Goal: Contribute content

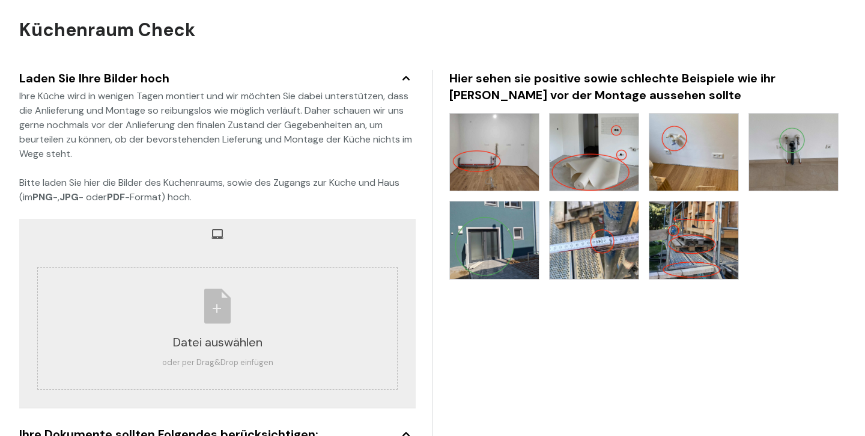
click at [495, 232] on img at bounding box center [494, 239] width 89 height 77
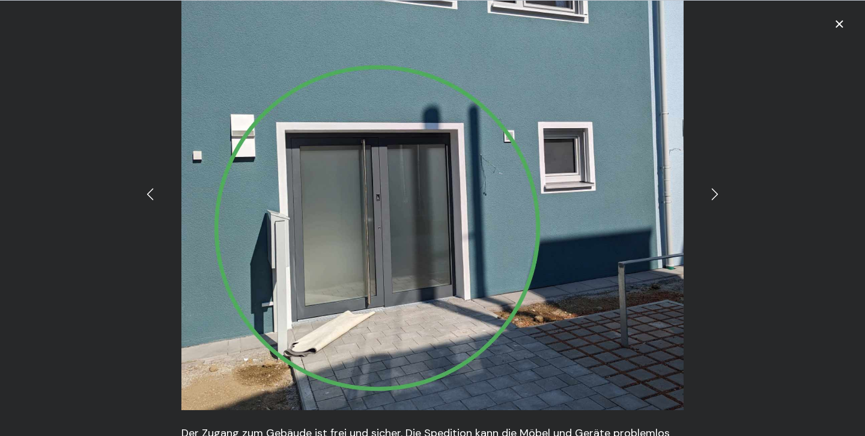
click at [715, 192] on icon at bounding box center [715, 194] width 14 height 14
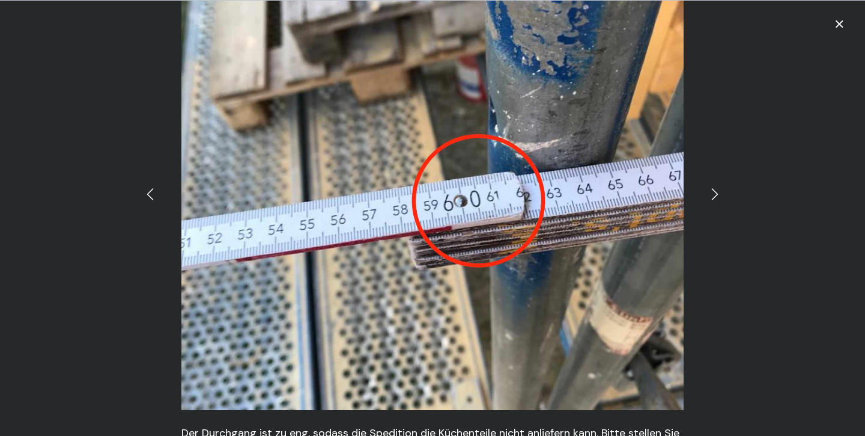
click at [715, 192] on icon at bounding box center [715, 194] width 14 height 14
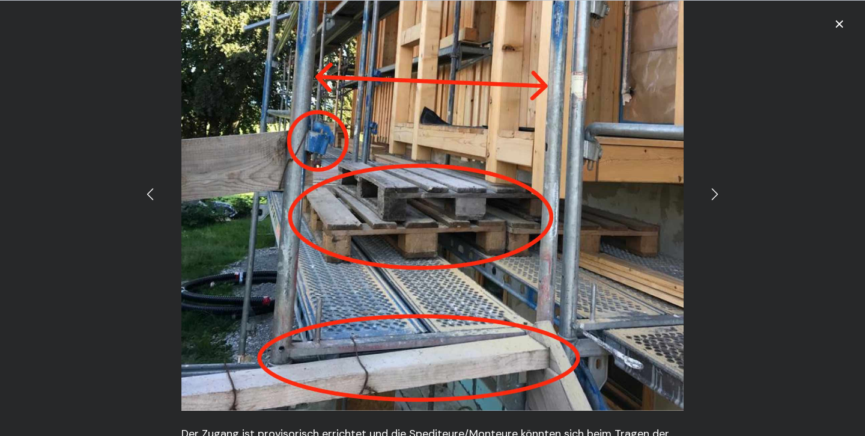
click at [715, 192] on icon at bounding box center [715, 194] width 14 height 14
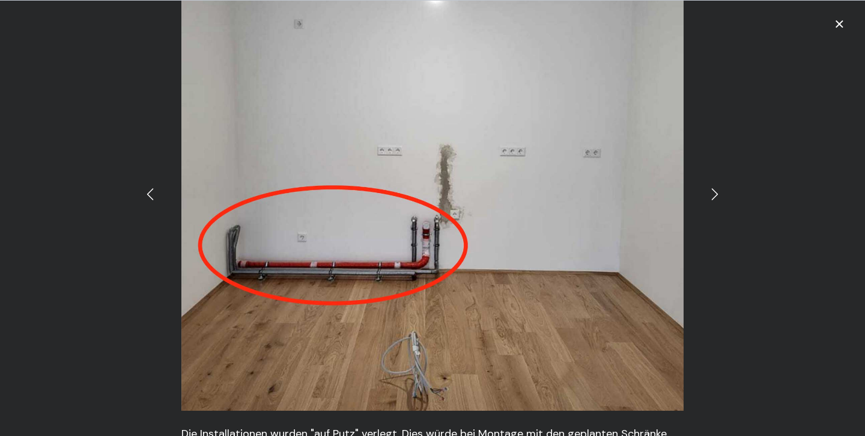
click at [716, 195] on icon at bounding box center [715, 194] width 14 height 14
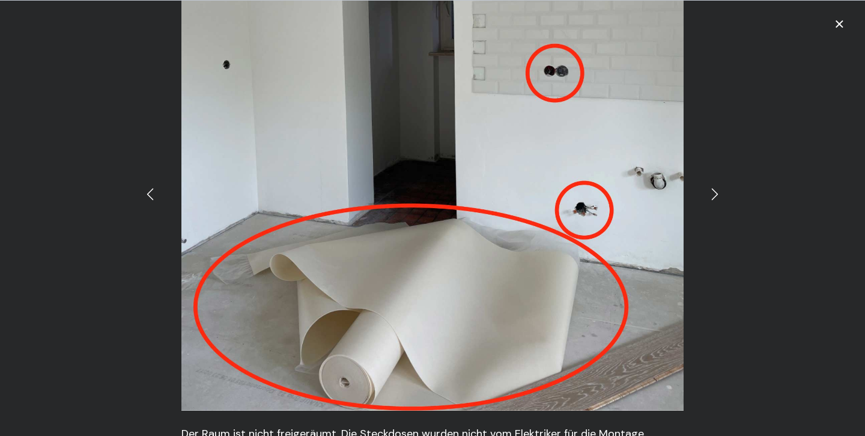
click at [716, 195] on icon at bounding box center [715, 194] width 14 height 14
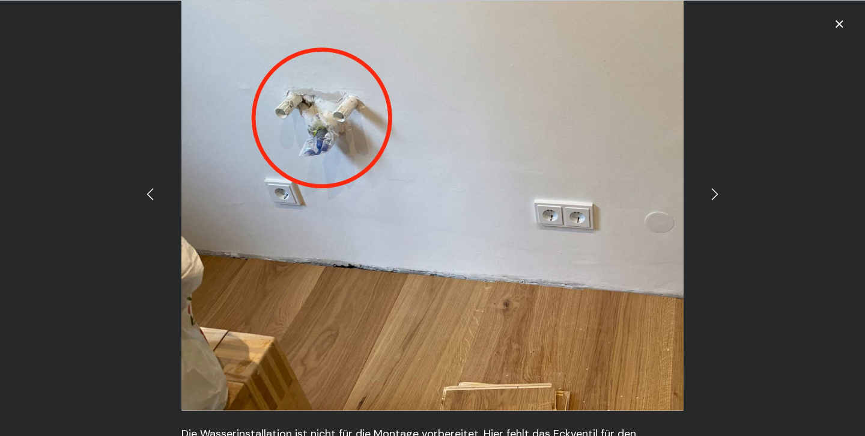
click at [716, 195] on icon at bounding box center [715, 194] width 14 height 14
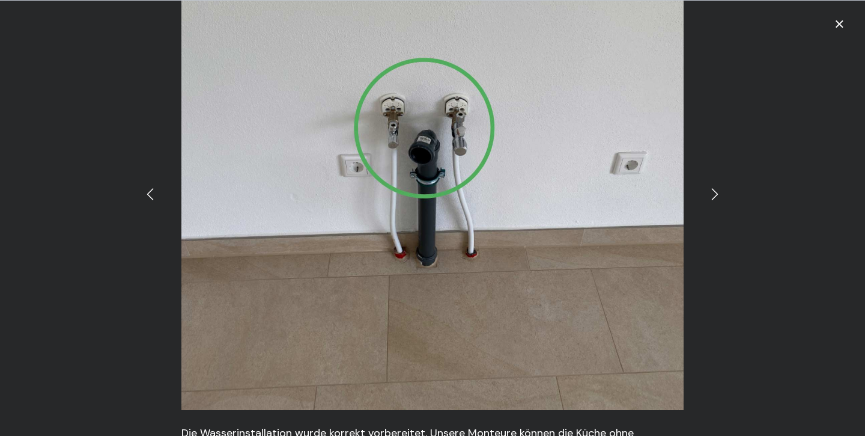
click at [716, 195] on icon at bounding box center [715, 194] width 14 height 14
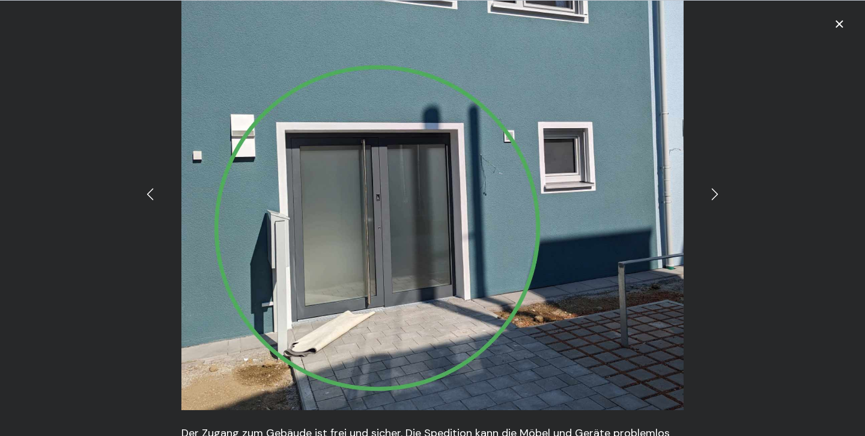
click at [841, 25] on icon at bounding box center [840, 24] width 8 height 8
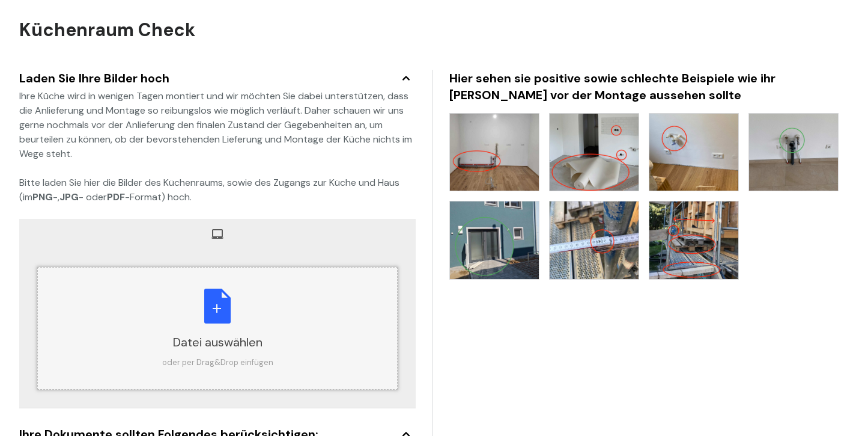
click at [218, 308] on div "Datei auswählen oder per Drag&Drop einfügen" at bounding box center [217, 328] width 111 height 80
click at [267, 323] on div "Datei auswählen oder per Drag&Drop einfügen" at bounding box center [217, 328] width 111 height 80
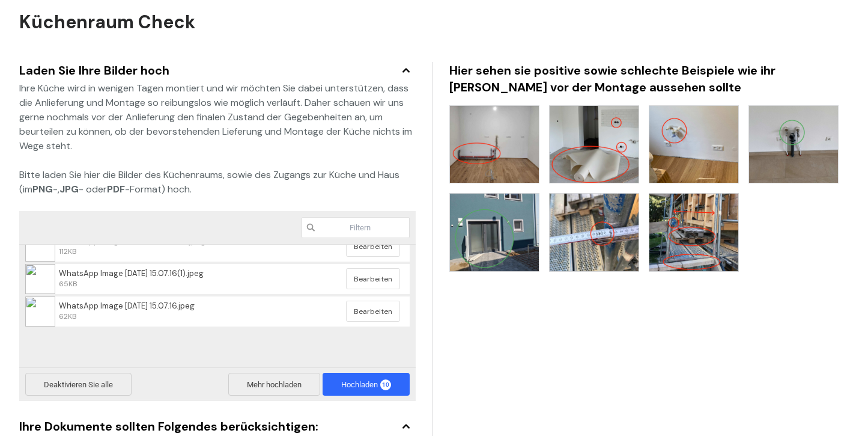
scroll to position [10, 0]
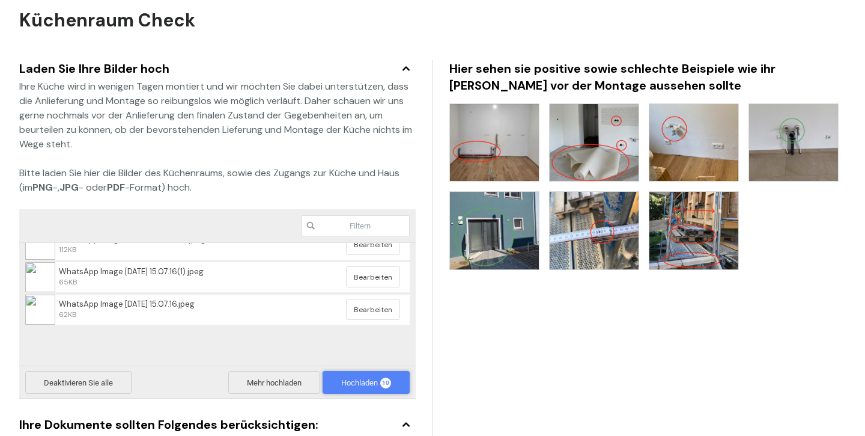
click at [356, 384] on span "Hochladen 10" at bounding box center [366, 382] width 50 height 9
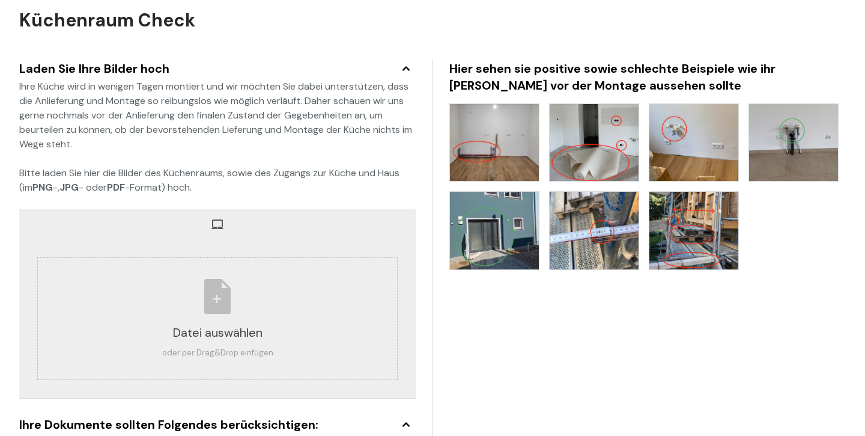
scroll to position [0, 0]
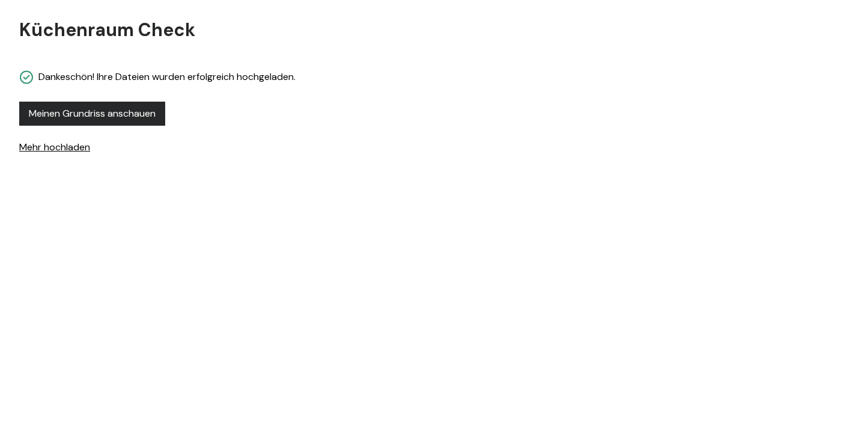
click at [127, 116] on span "Meinen Grundriss anschauen" at bounding box center [92, 113] width 127 height 14
